Goal: Contribute content

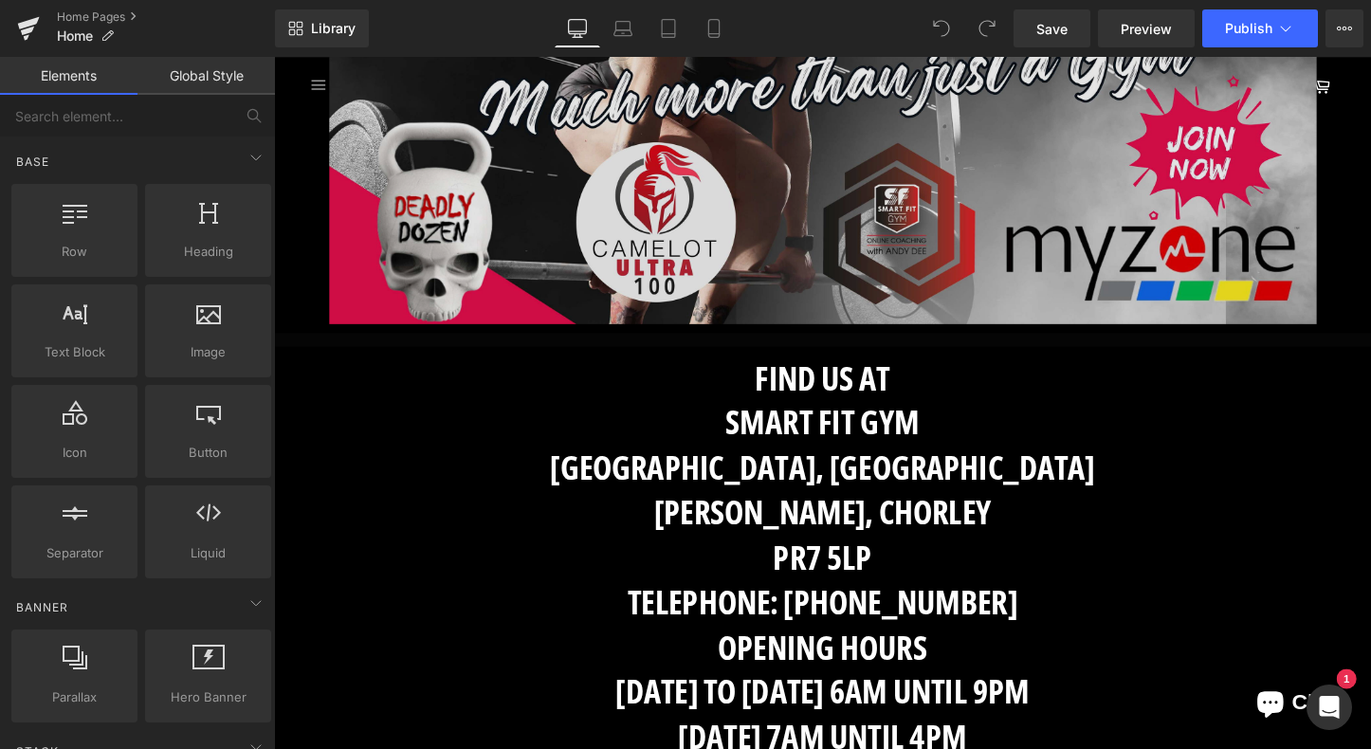
scroll to position [636, 0]
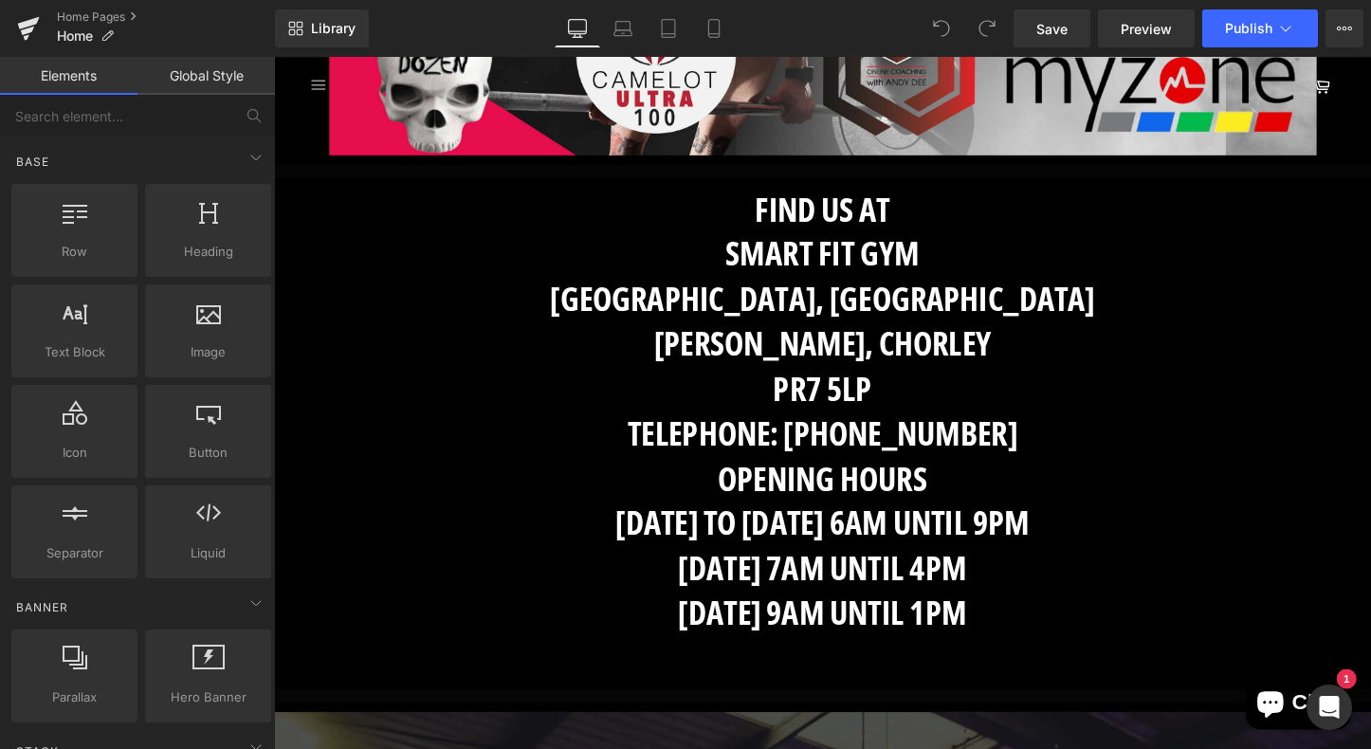
click at [970, 443] on h1 "Telephone: 01257 367500 Opening hours mONDAY TO fRIDAY 6AM UNTIL 9PM SATURDAY 7…" at bounding box center [848, 569] width 1148 height 282
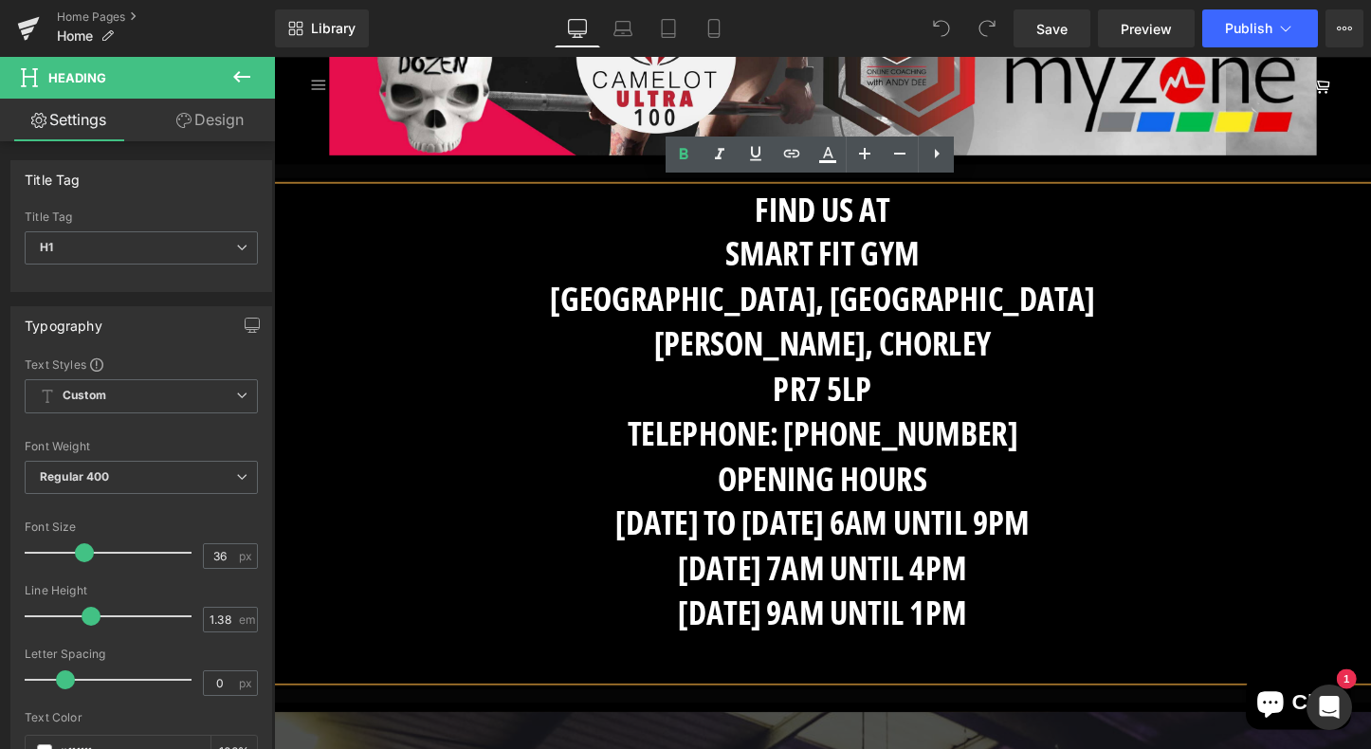
click at [1009, 445] on h1 "Telephone: 01257 367500 Opening hours mONDAY TO fRIDAY 6AM UNTIL 9PM SATURDAY 7…" at bounding box center [848, 569] width 1148 height 282
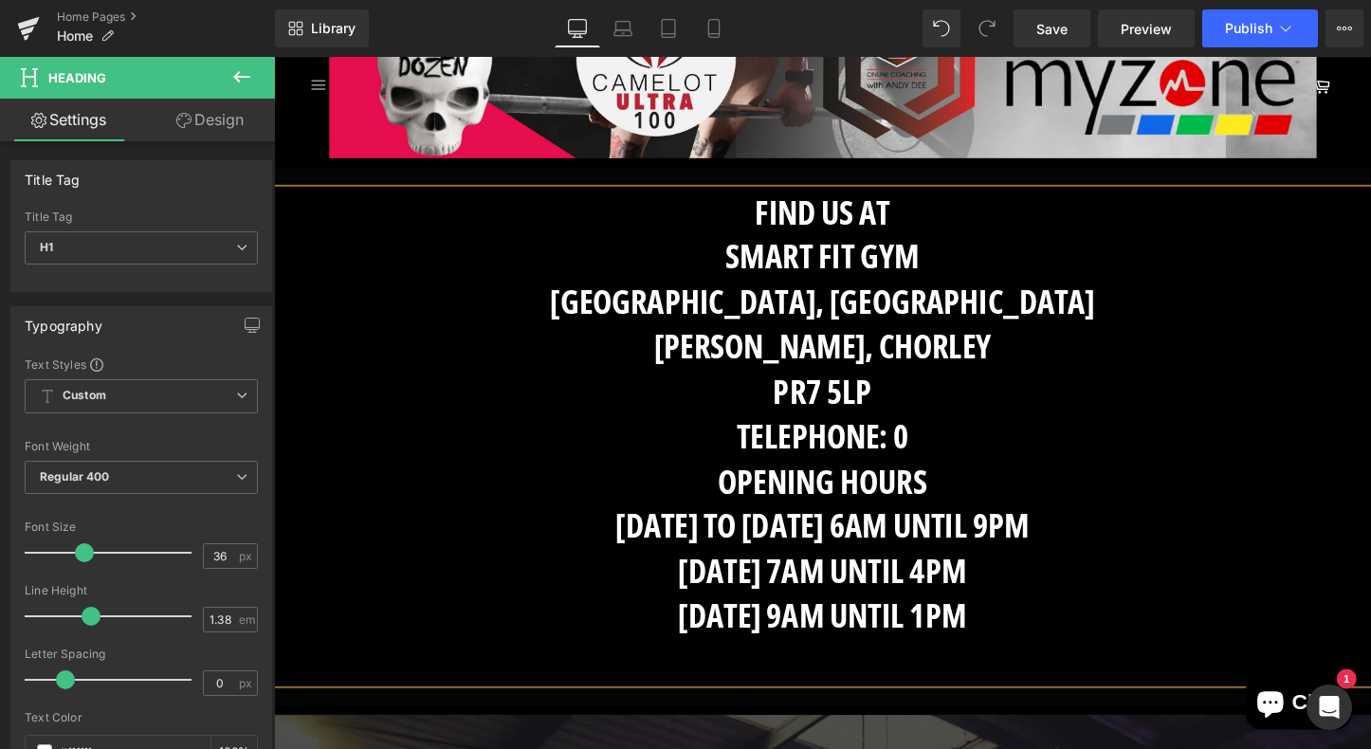
scroll to position [802, 0]
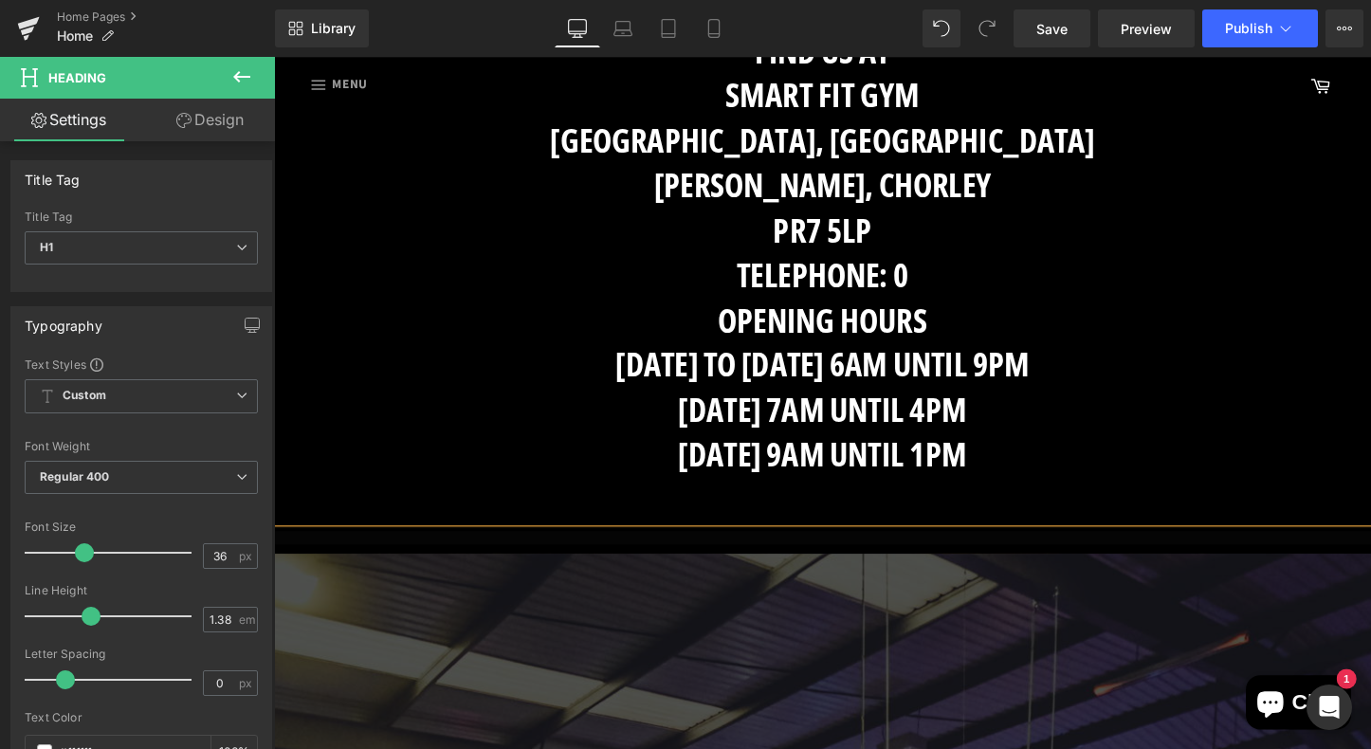
click at [953, 282] on h1 "Telephone: 0 Opening hours mONDAY TO fRIDAY 6AM UNTIL 9PM SATURDAY 7AM UNTIL 4P…" at bounding box center [848, 403] width 1148 height 282
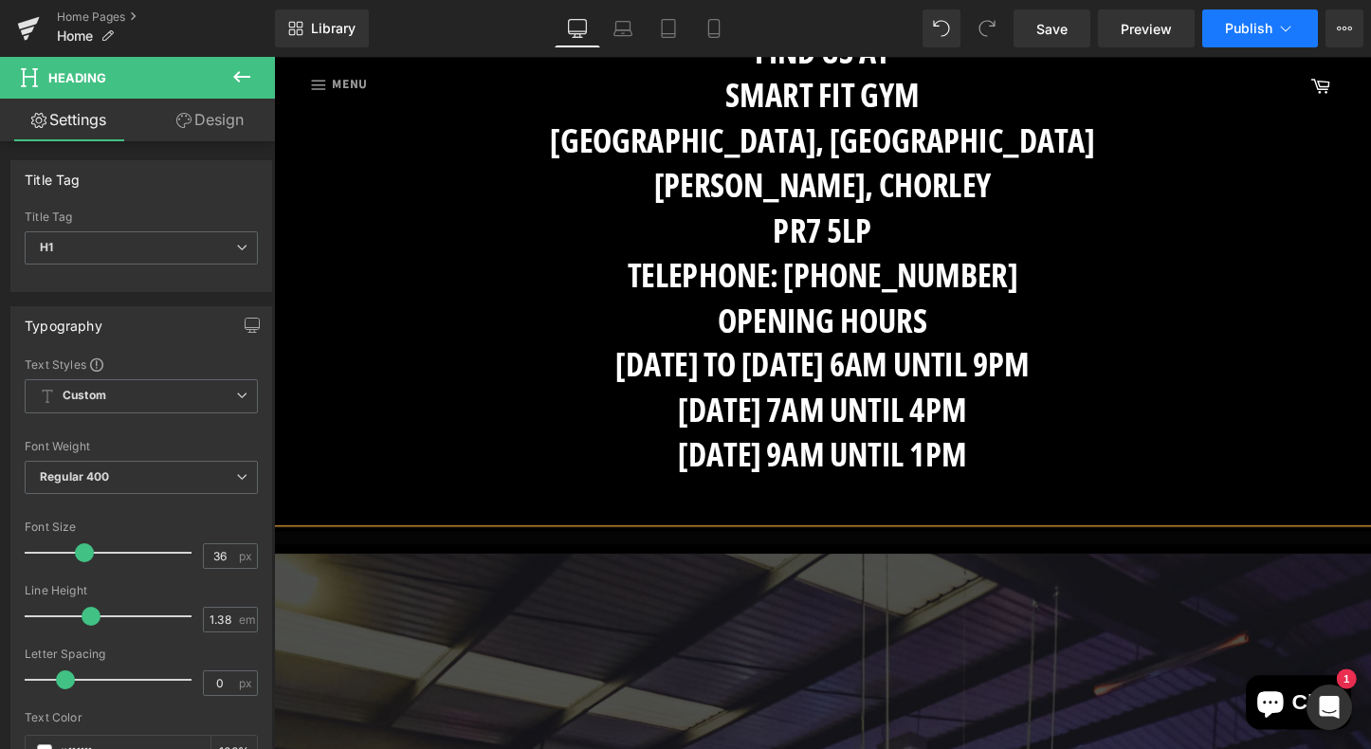
click at [1251, 37] on button "Publish" at bounding box center [1261, 28] width 116 height 38
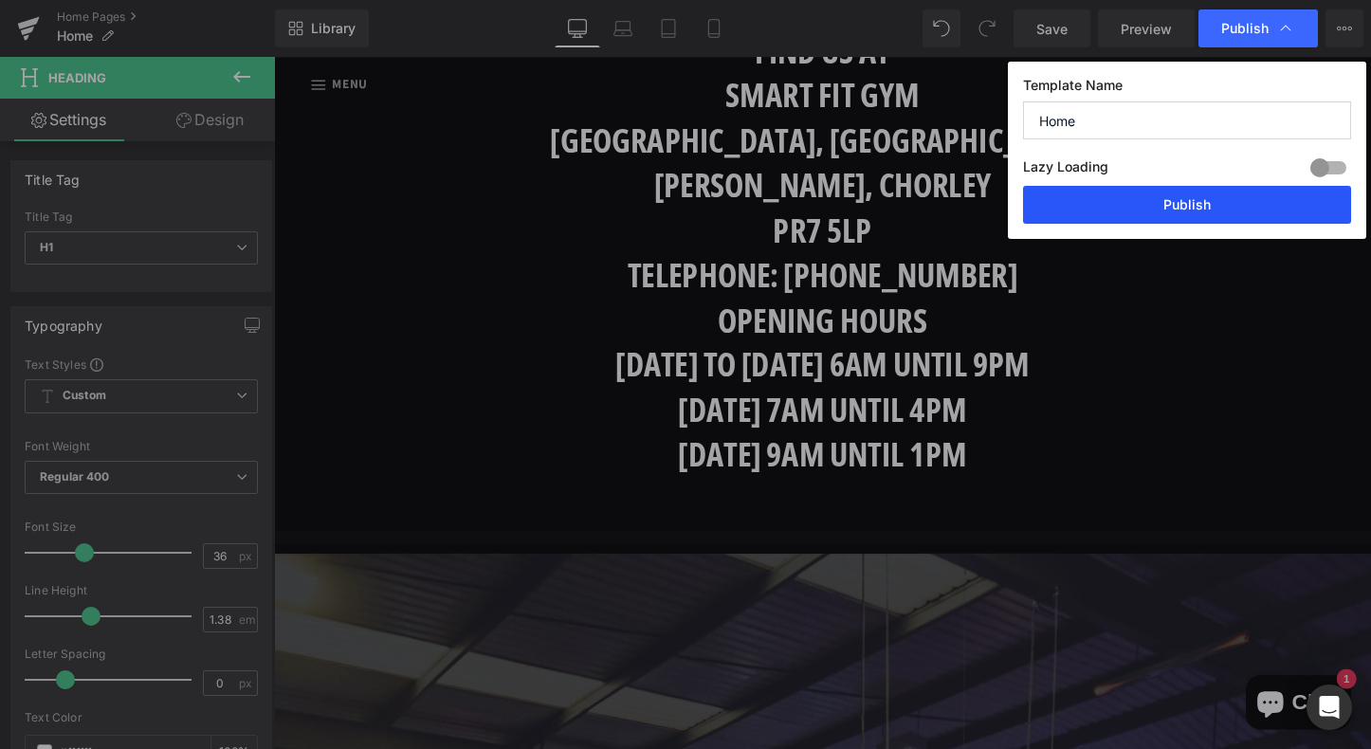
drag, startPoint x: 1201, startPoint y: 210, endPoint x: 948, endPoint y: 263, distance: 257.8
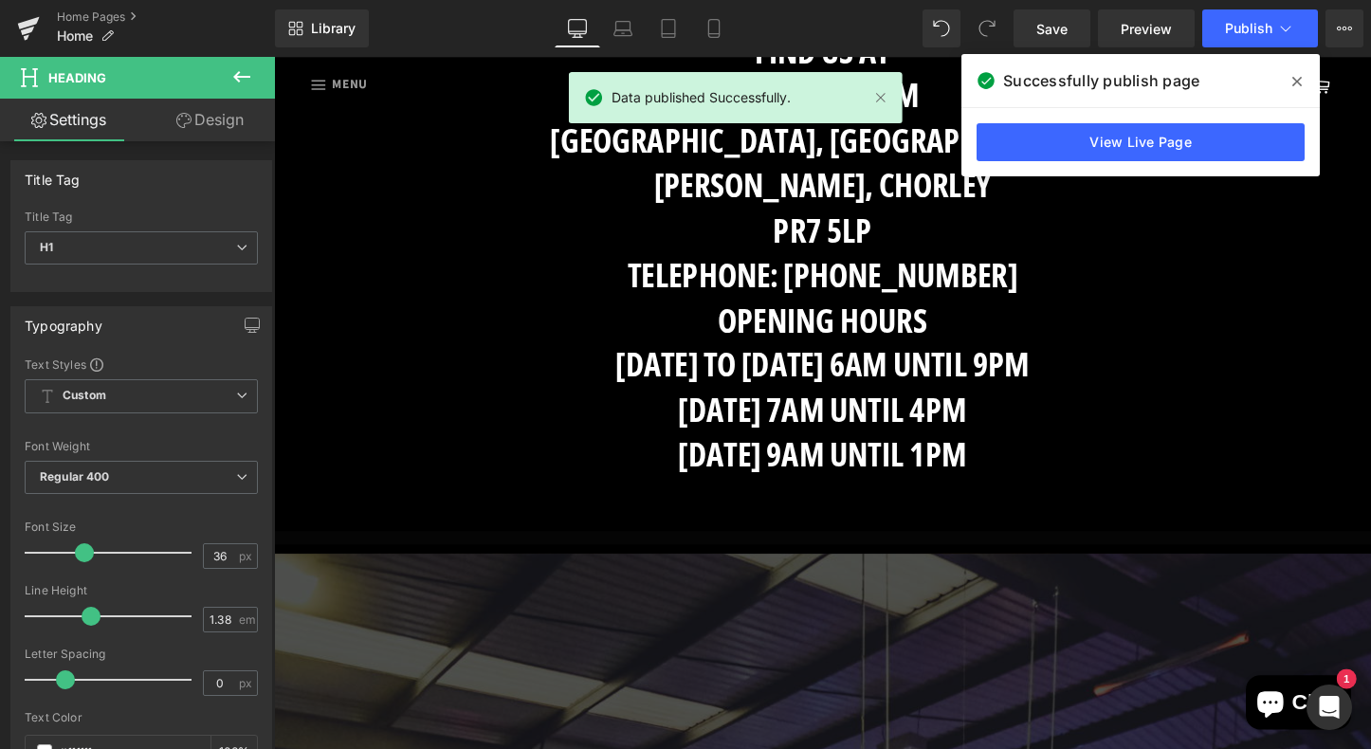
click at [0, 0] on icon at bounding box center [0, 0] width 0 height 0
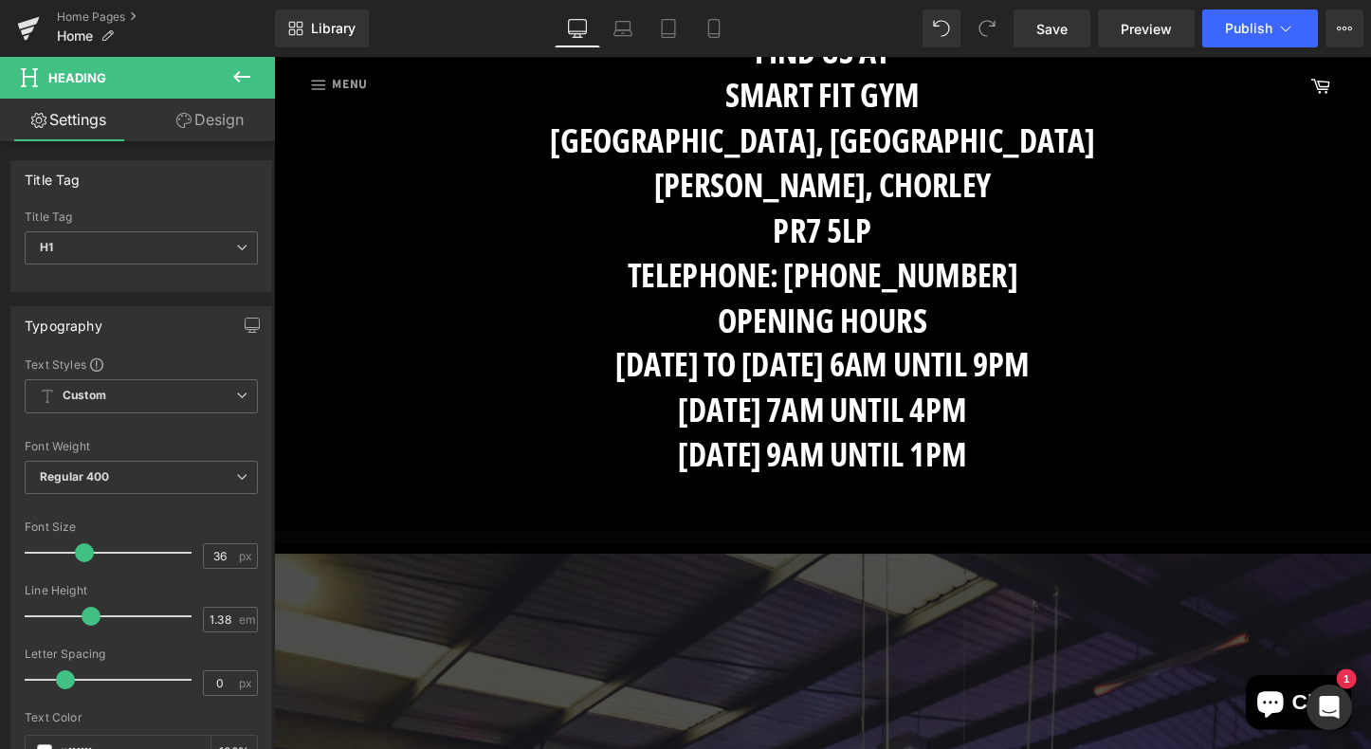
click at [236, 72] on icon at bounding box center [241, 76] width 23 height 23
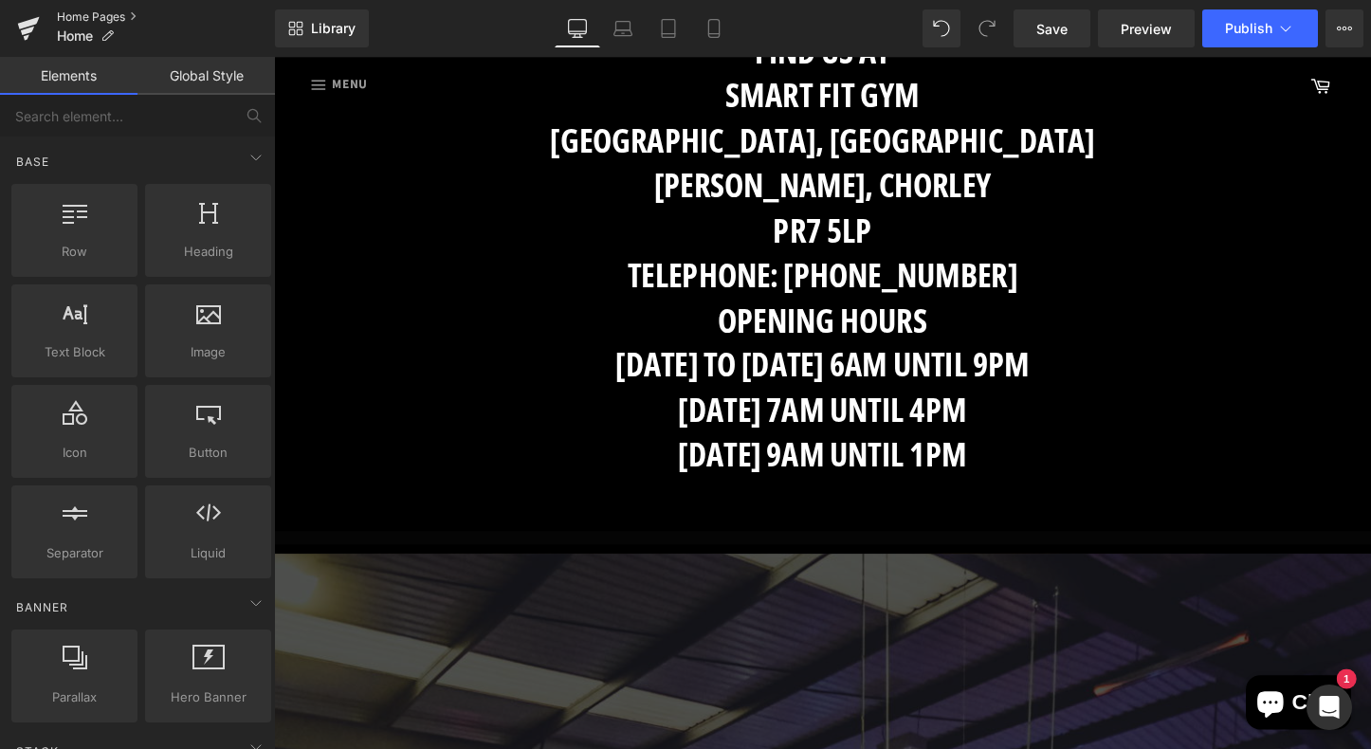
click at [123, 20] on link "Home Pages" at bounding box center [166, 16] width 218 height 15
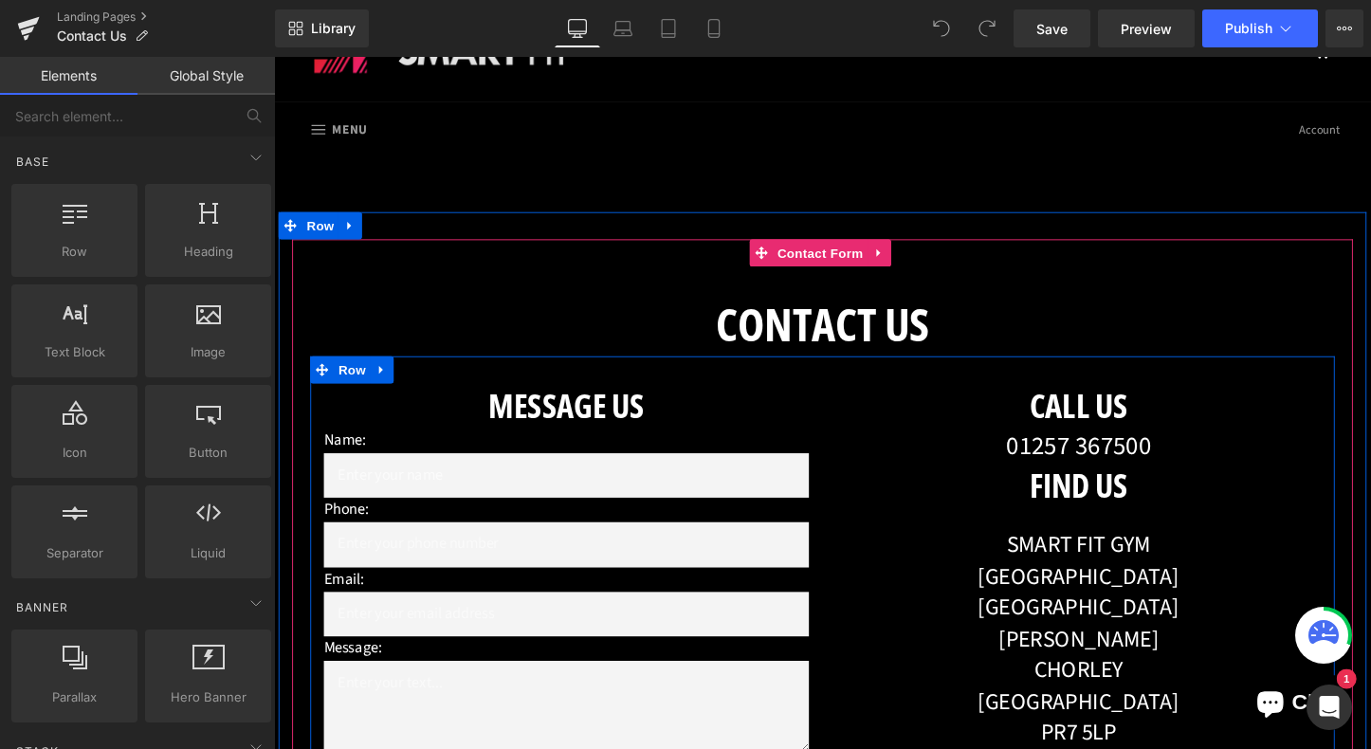
scroll to position [77, 0]
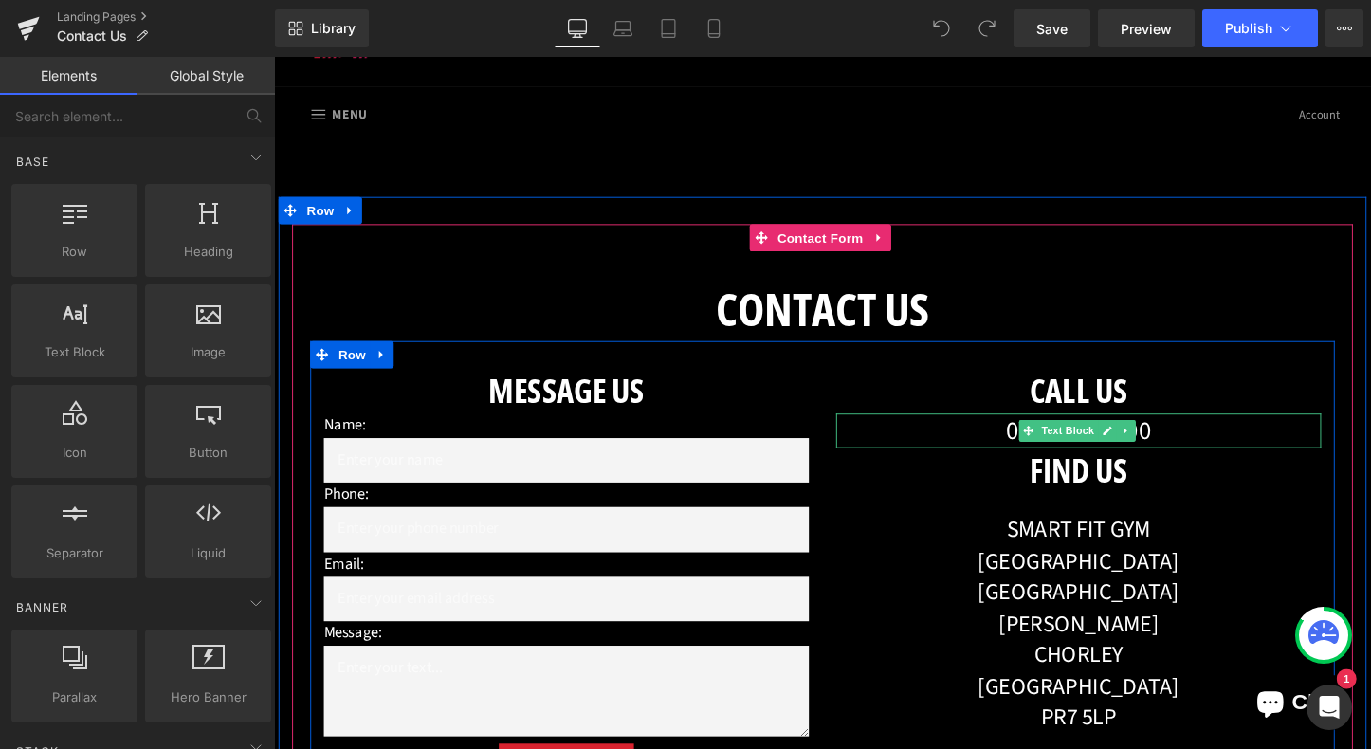
click at [1191, 450] on p "01257 367500" at bounding box center [1115, 448] width 507 height 37
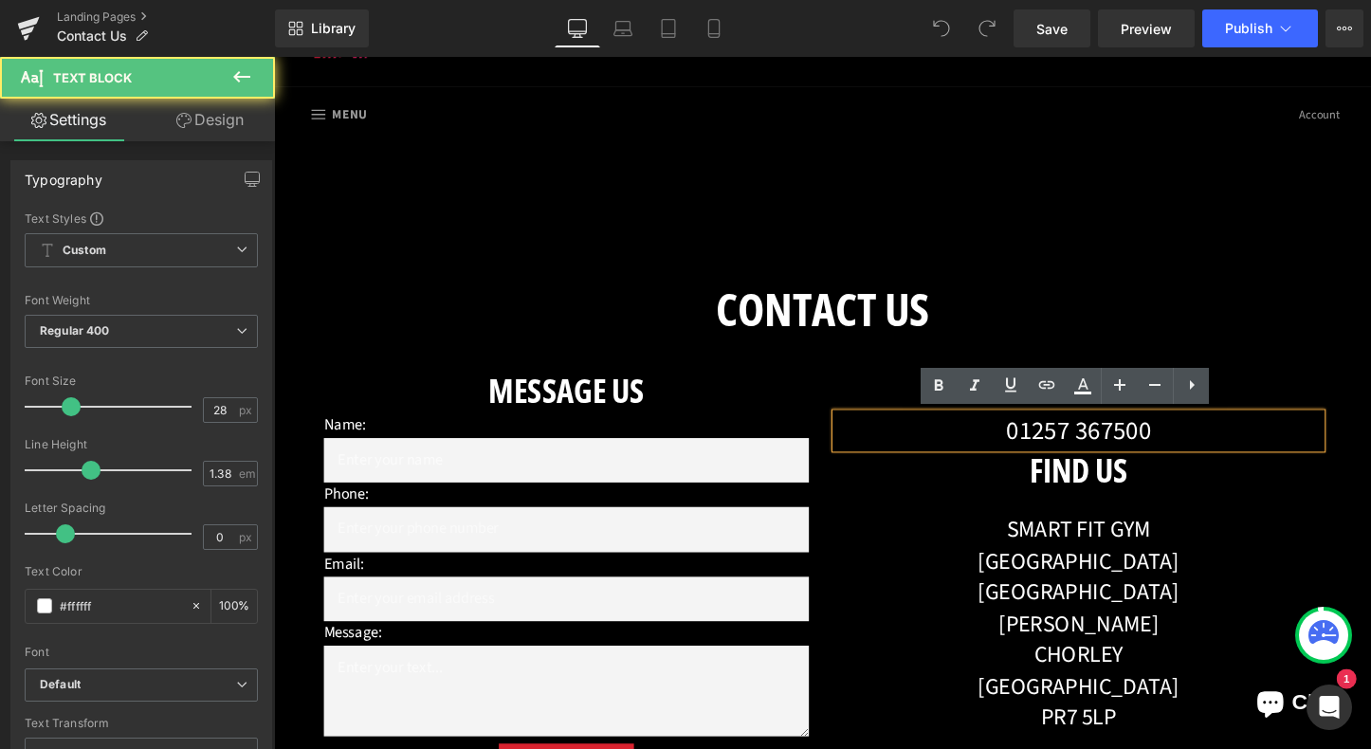
click at [1189, 449] on p "01257 367500" at bounding box center [1115, 448] width 507 height 37
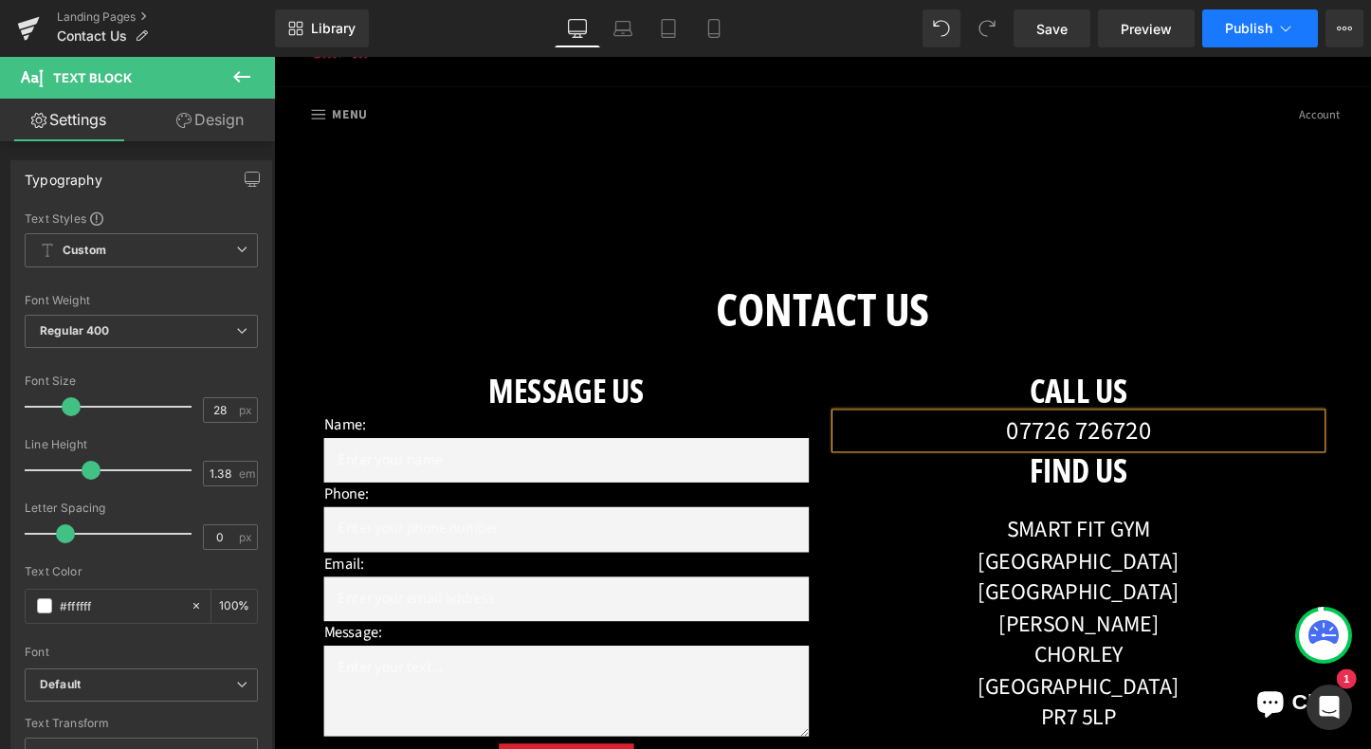
click at [1274, 32] on button "Publish" at bounding box center [1261, 28] width 116 height 38
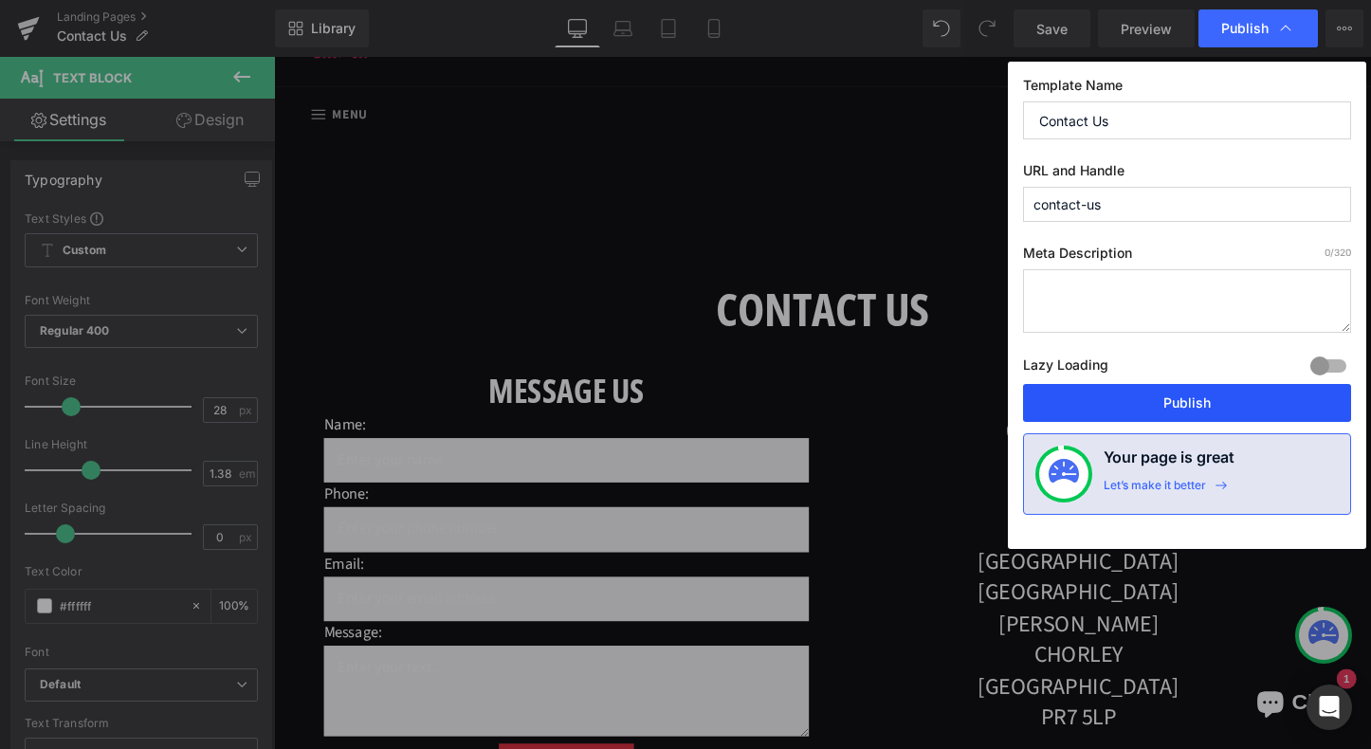
click at [1190, 395] on button "Publish" at bounding box center [1187, 403] width 328 height 38
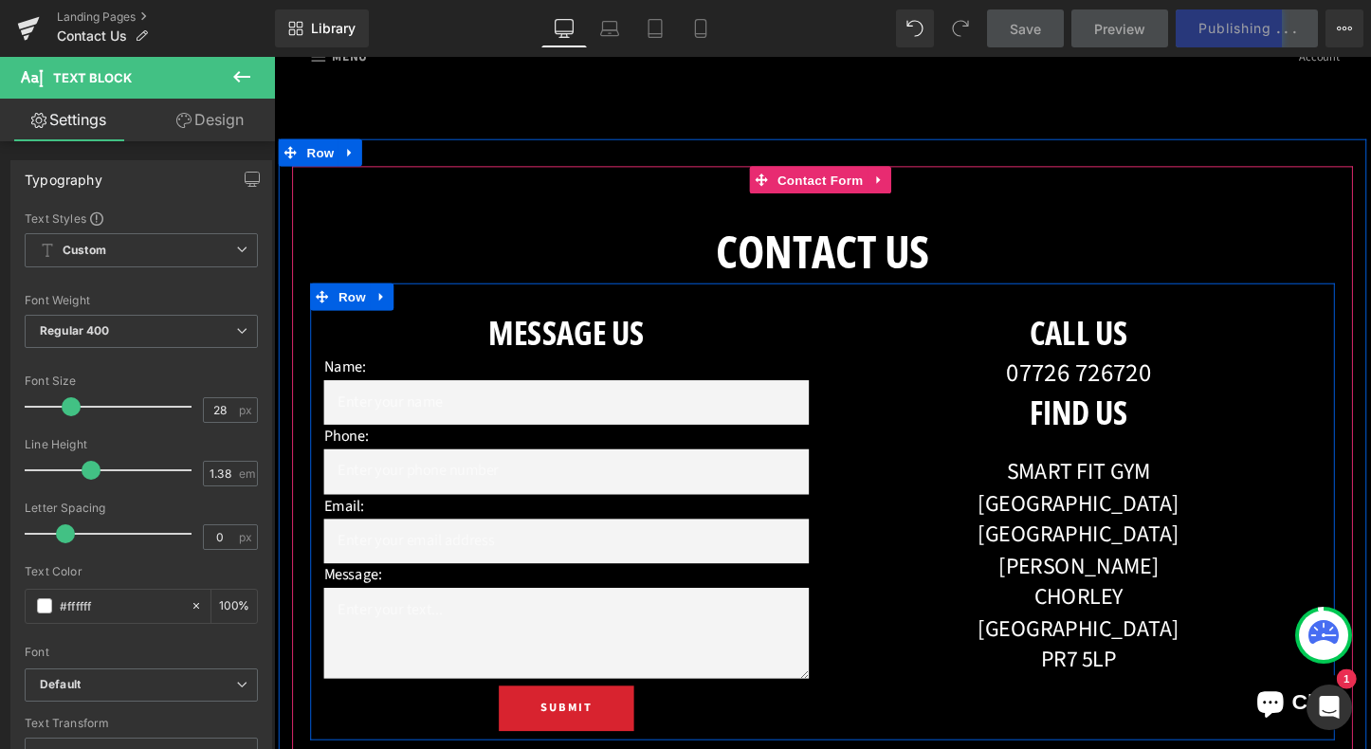
scroll to position [155, 0]
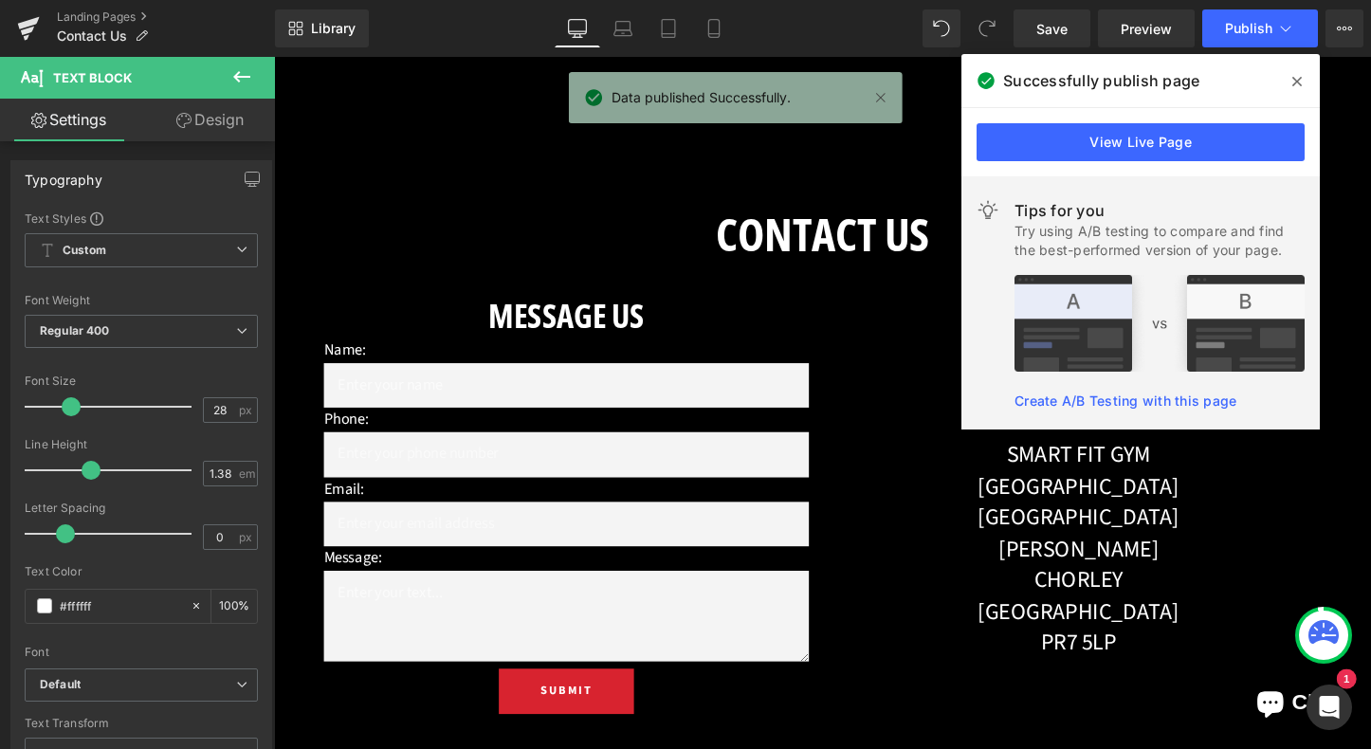
click at [1303, 74] on span at bounding box center [1297, 81] width 30 height 30
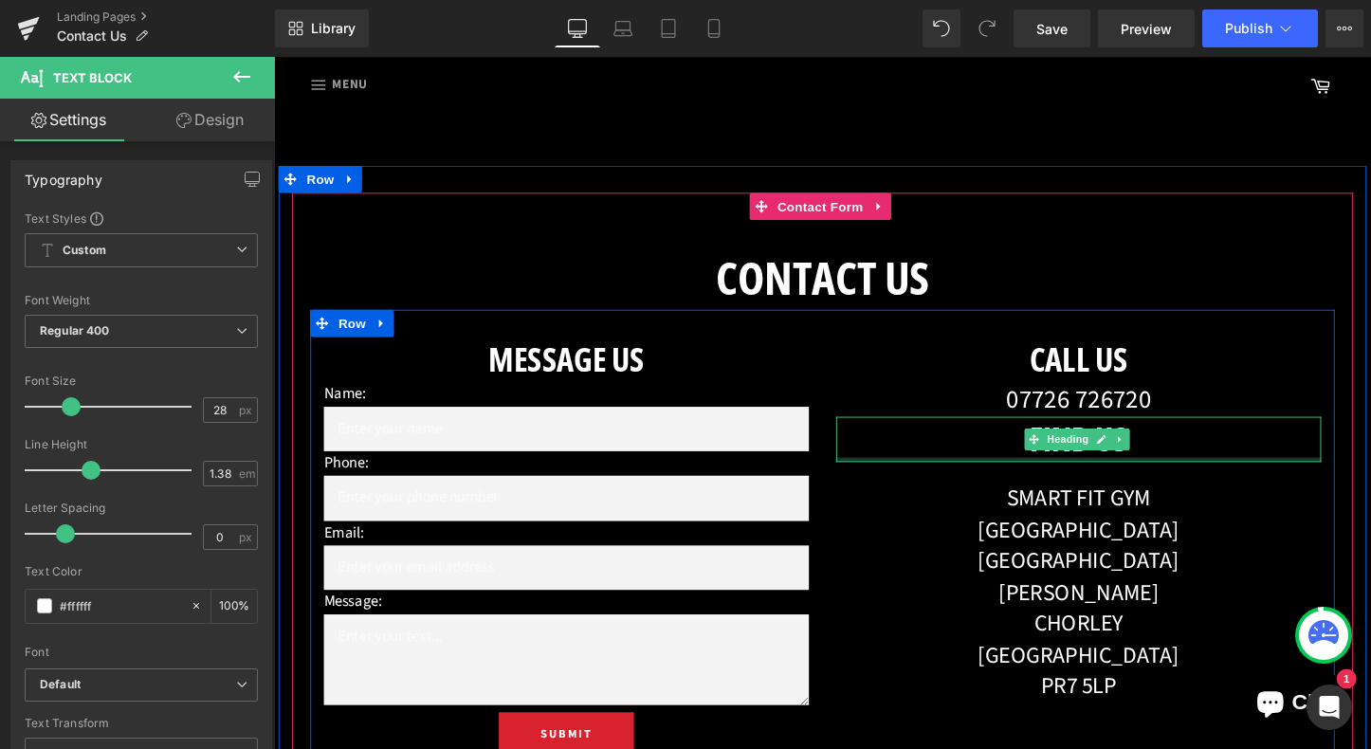
scroll to position [0, 0]
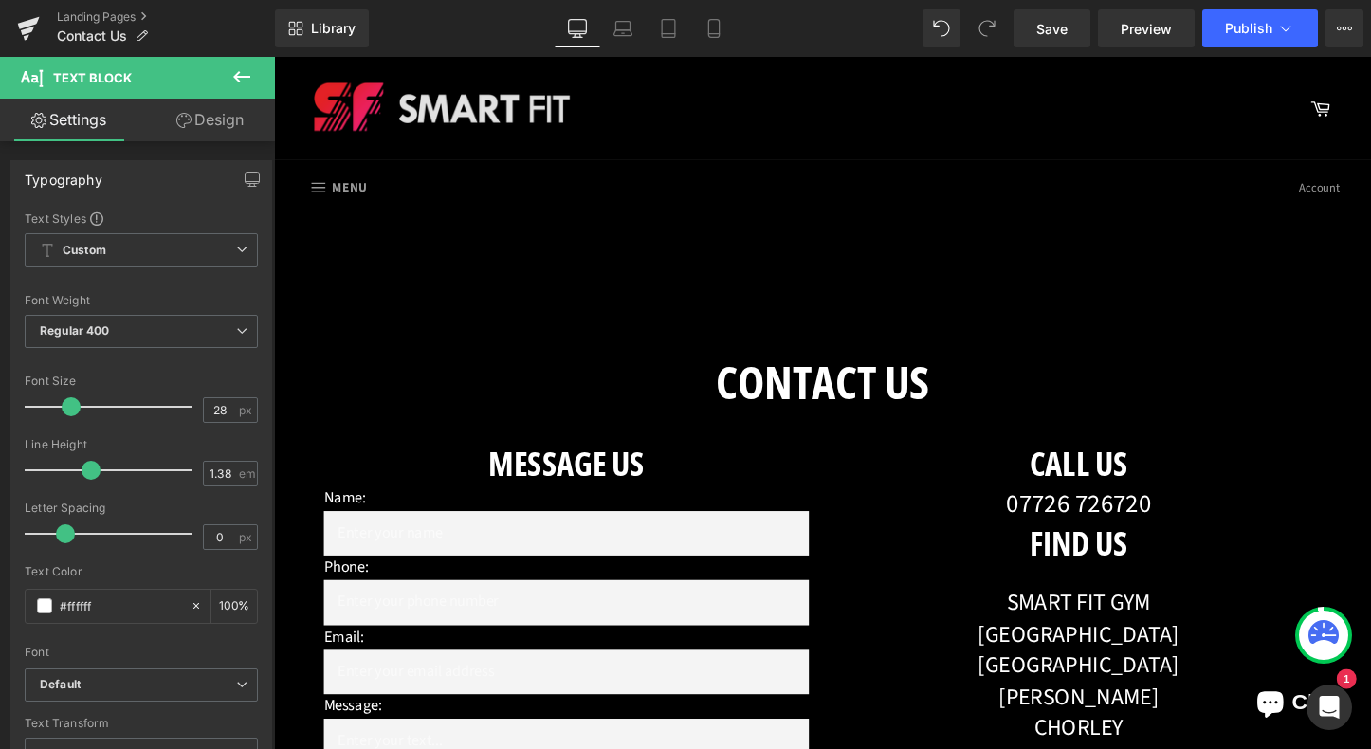
click at [233, 66] on icon at bounding box center [241, 76] width 23 height 23
